Goal: Transaction & Acquisition: Purchase product/service

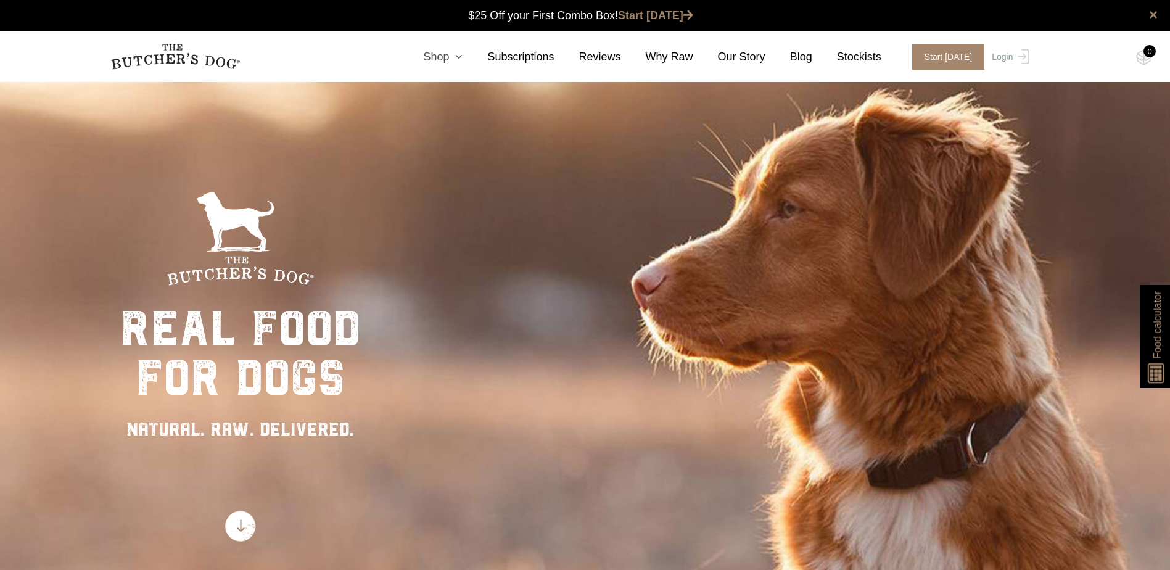
click at [463, 57] on icon at bounding box center [456, 56] width 14 height 11
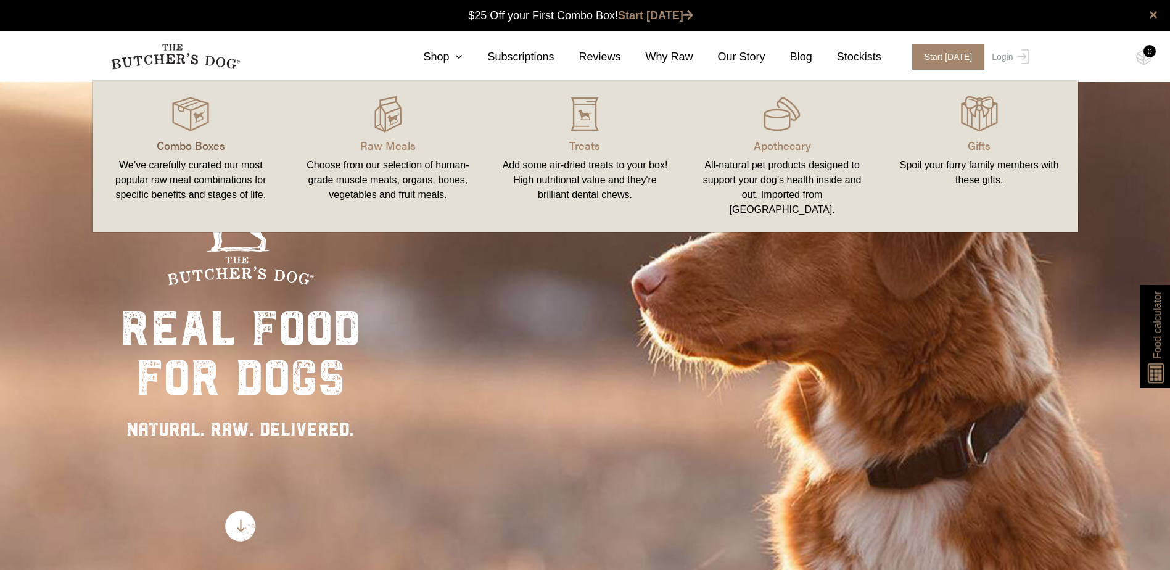
click at [180, 142] on p "Combo Boxes" at bounding box center [191, 145] width 168 height 17
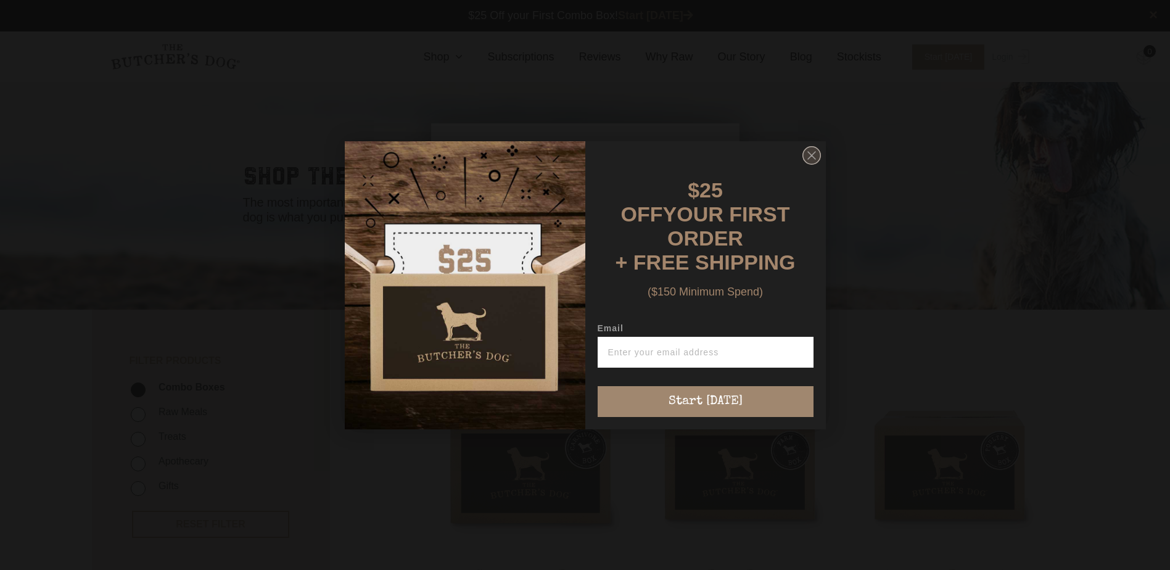
click at [807, 162] on circle "Close dialog" at bounding box center [811, 155] width 18 height 18
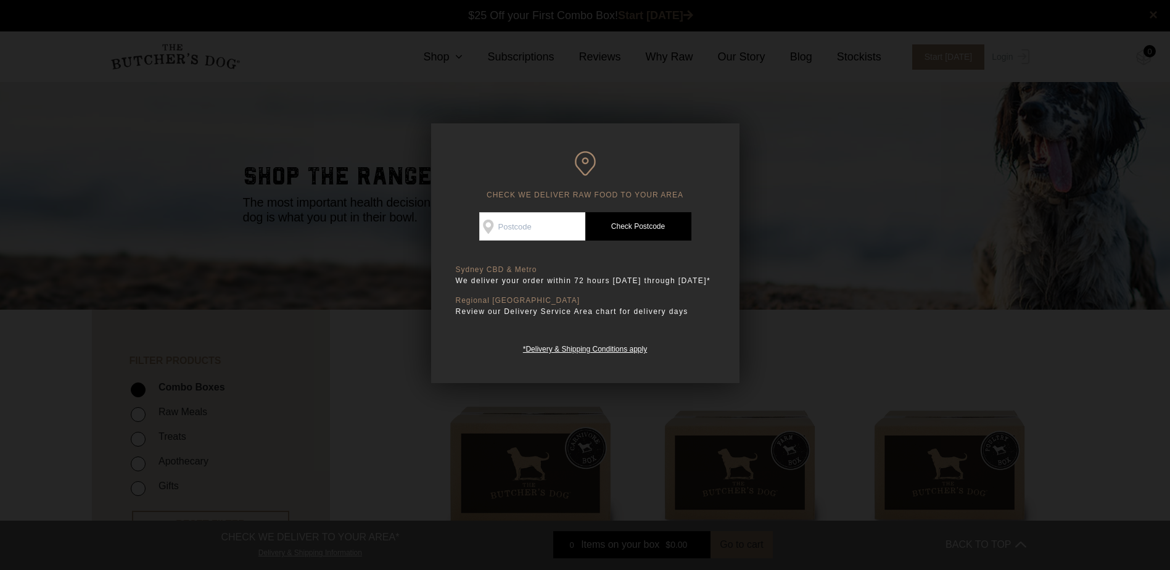
click at [527, 222] on input "Check Availability At" at bounding box center [532, 226] width 106 height 28
type input "3752"
click at [635, 227] on link "Check Postcode" at bounding box center [638, 226] width 106 height 28
